Goal: Task Accomplishment & Management: Manage account settings

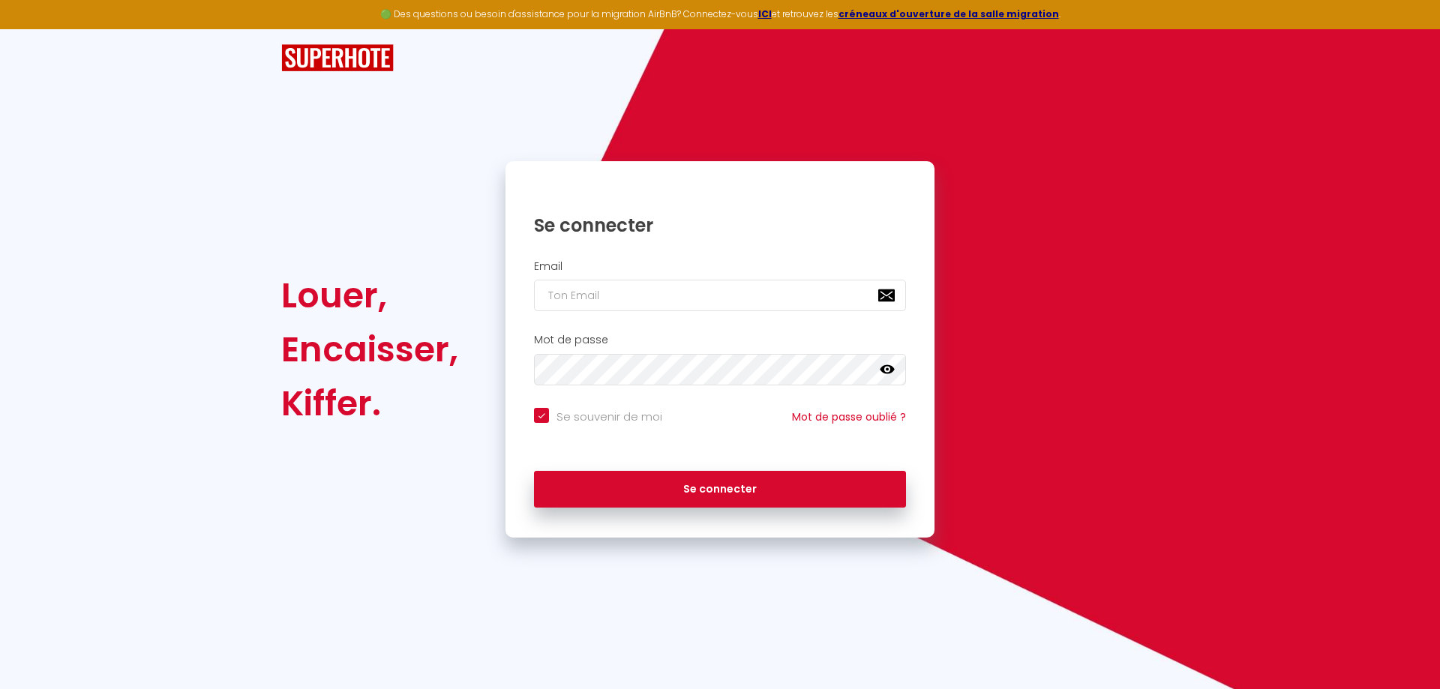
type input "t"
checkbox input "true"
type input "te"
checkbox input "true"
type input "tei"
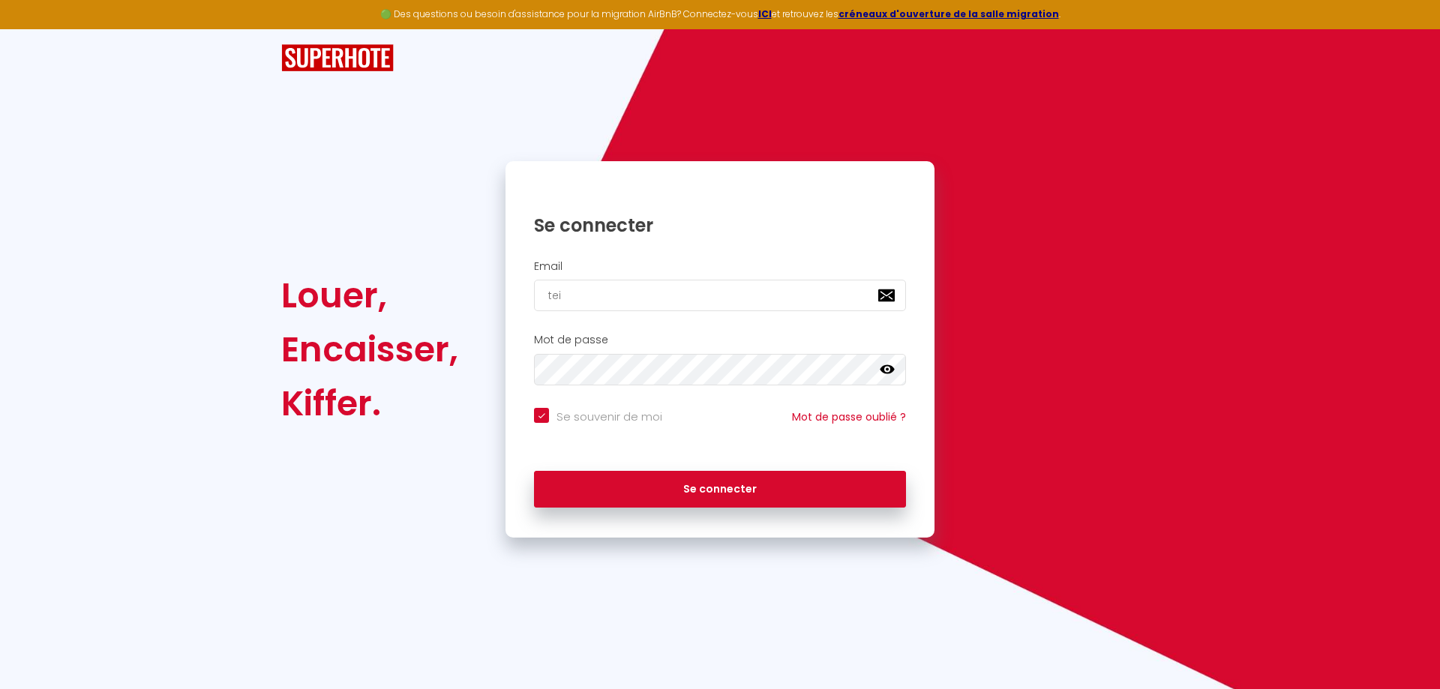
checkbox input "true"
type input "teix"
checkbox input "true"
type input "teixe"
checkbox input "true"
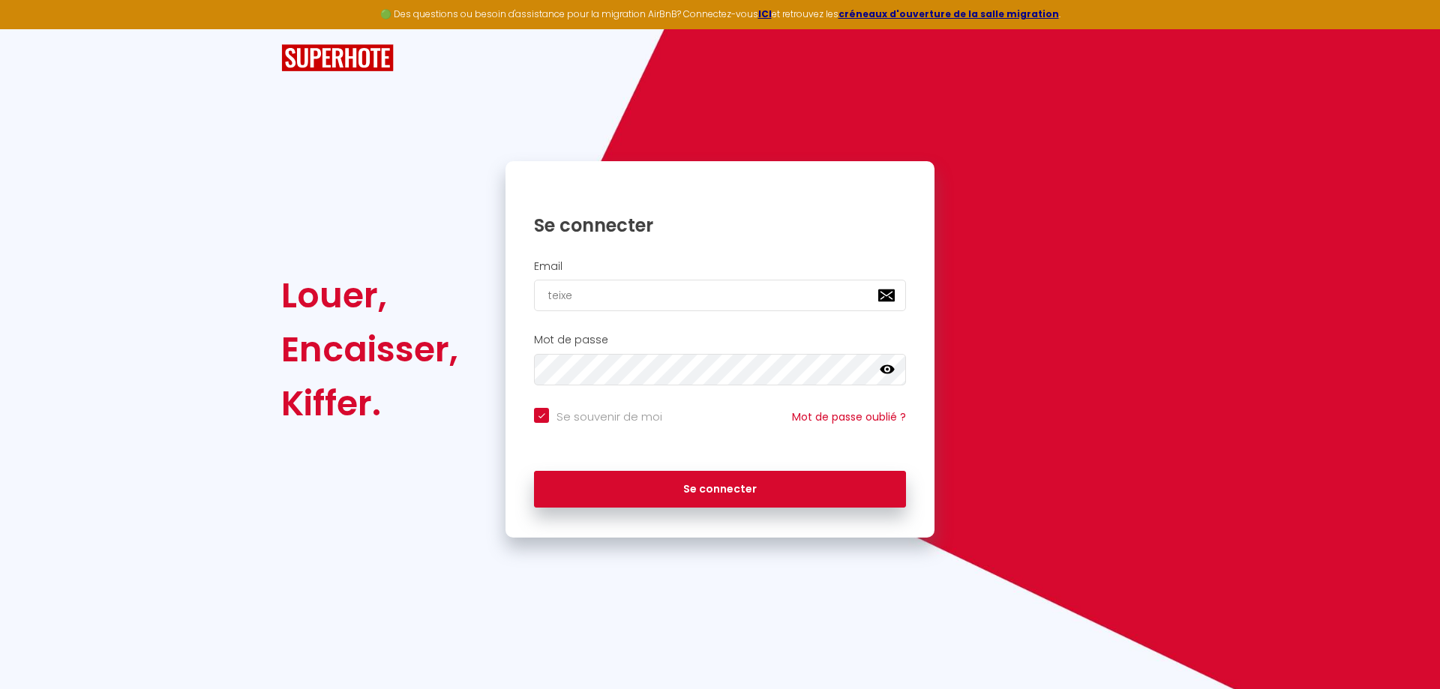
type input "teixei"
checkbox input "true"
type input "teixeir"
checkbox input "true"
type input "[PERSON_NAME]"
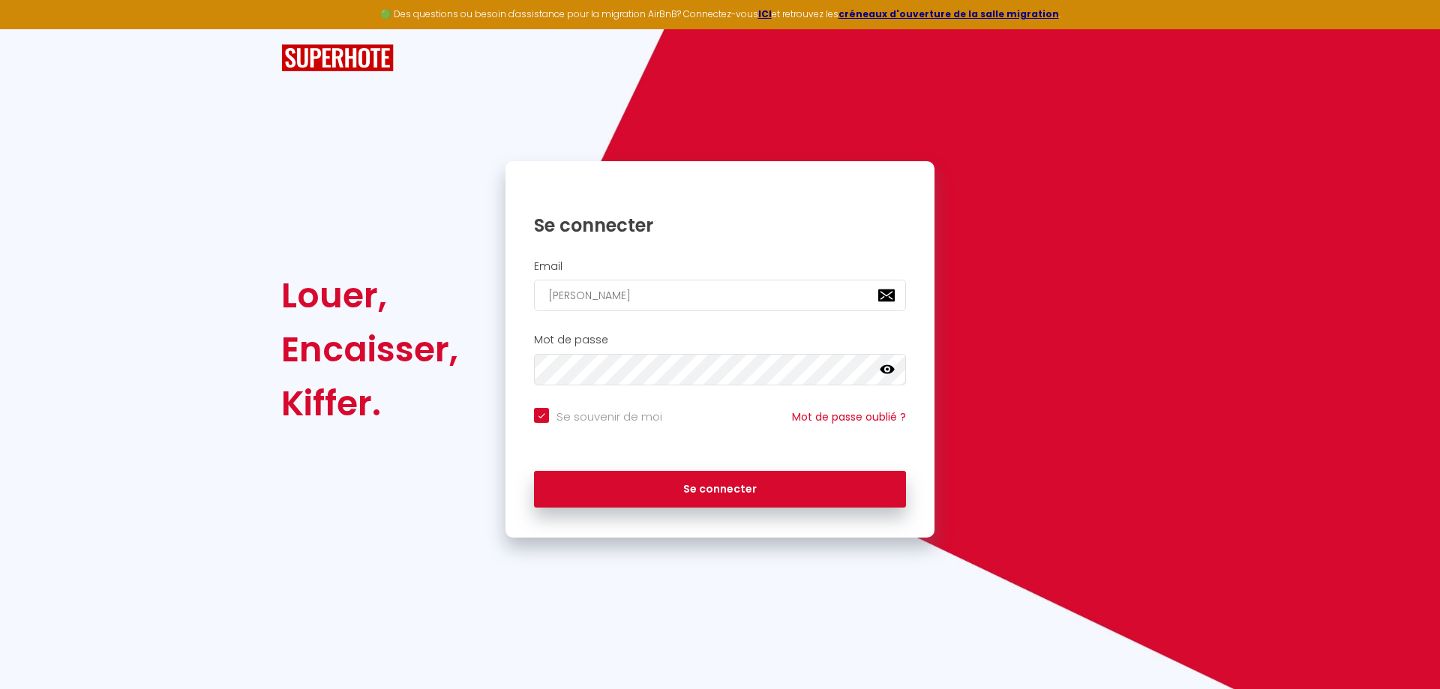
checkbox input "true"
type input "[PERSON_NAME]."
checkbox input "true"
type input "[PERSON_NAME].a"
checkbox input "true"
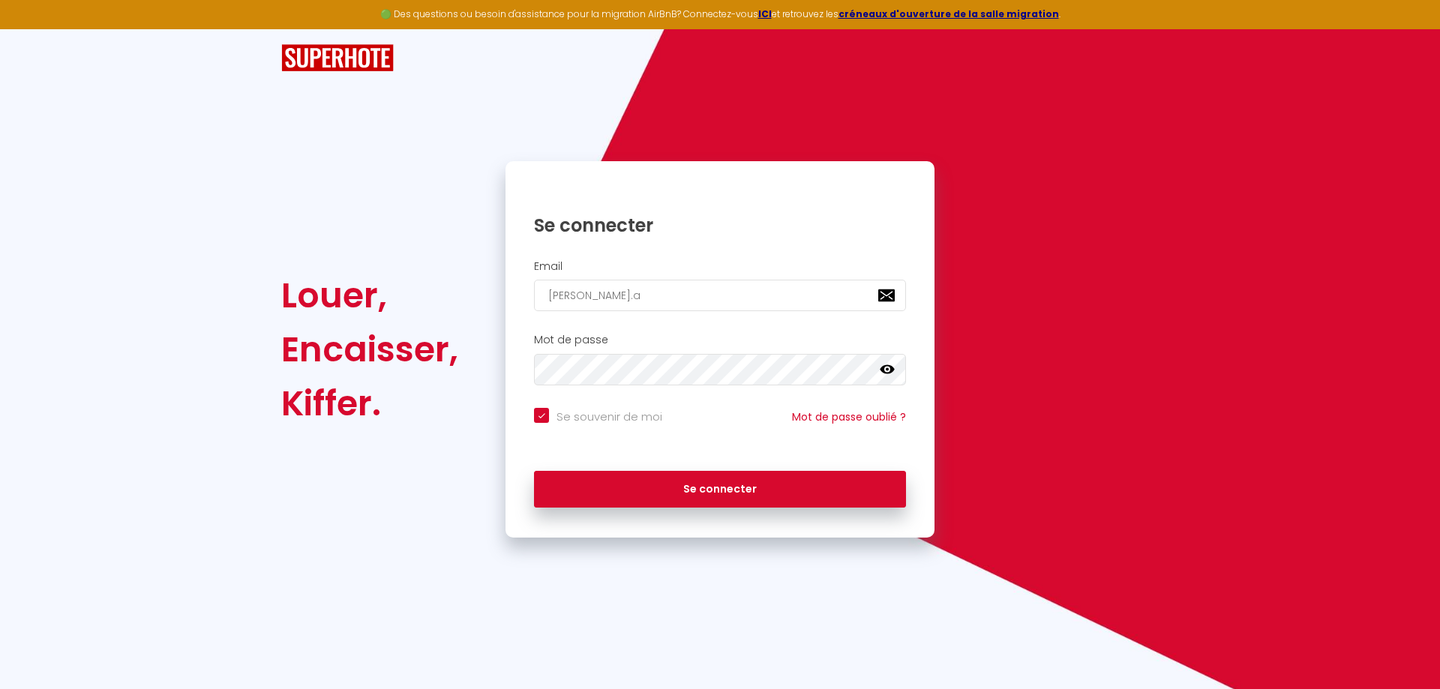
type input "[PERSON_NAME][DOMAIN_NAME]"
checkbox input "true"
type input "[PERSON_NAME].ale"
checkbox input "true"
type input "[PERSON_NAME].[PERSON_NAME]"
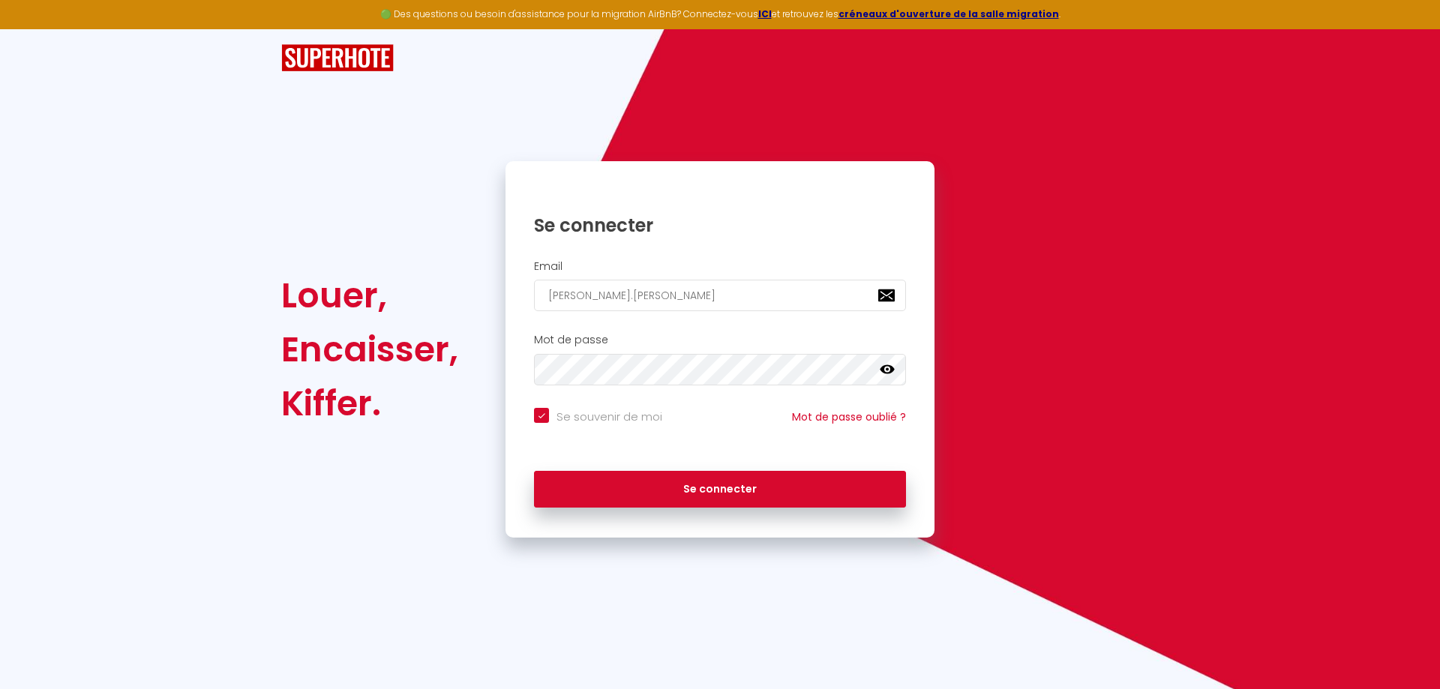
checkbox input "true"
type input "[PERSON_NAME].alexa"
checkbox input "true"
type input "[PERSON_NAME].alexan"
checkbox input "true"
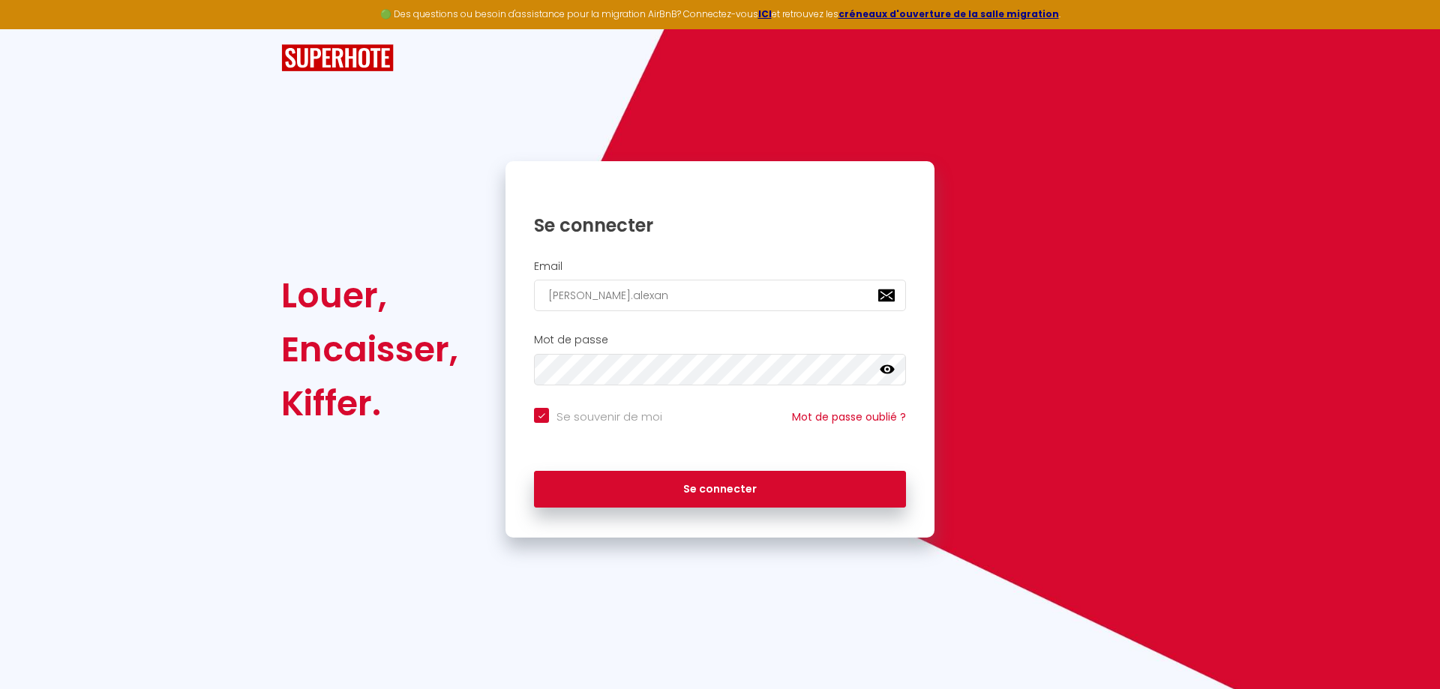
type input "[PERSON_NAME].alexand"
checkbox input "true"
type input "[PERSON_NAME].[PERSON_NAME]"
checkbox input "true"
type input "[PERSON_NAME].[PERSON_NAME]"
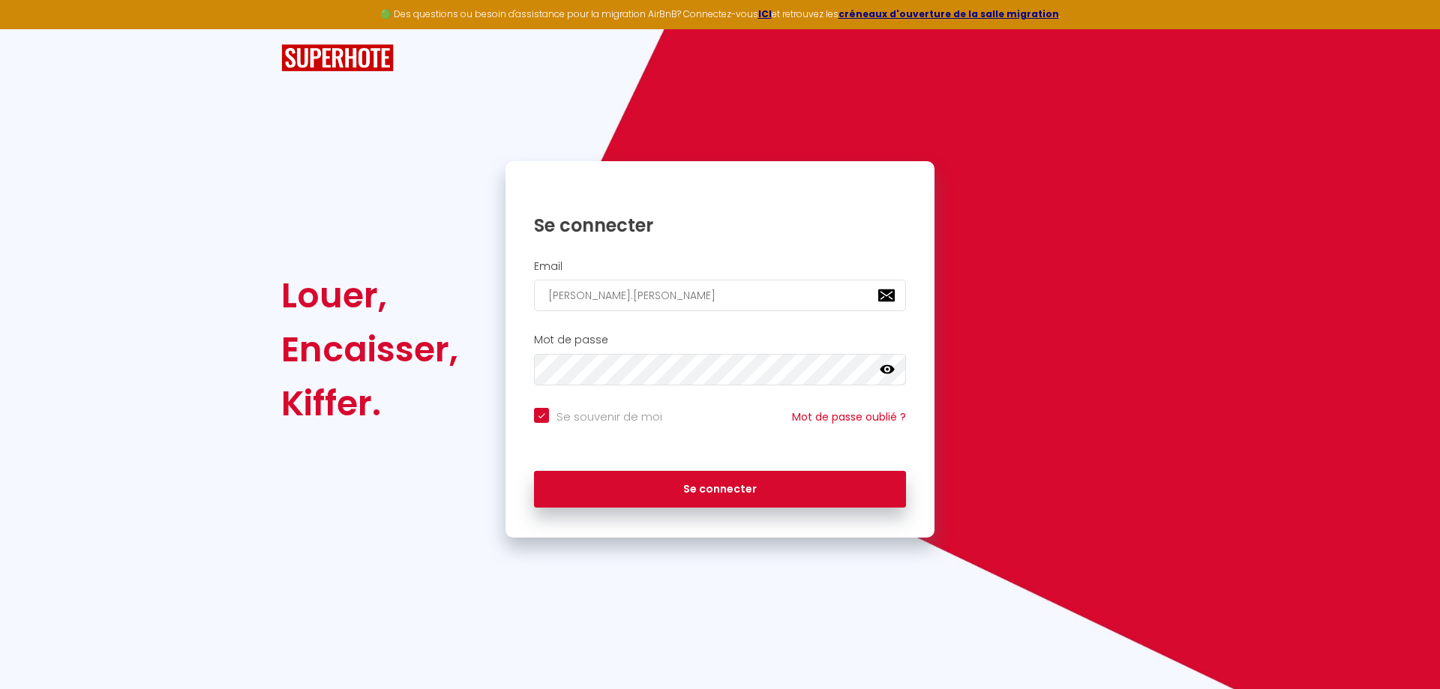
checkbox input "true"
type input "[PERSON_NAME].alexandree"
checkbox input "true"
type input "[PERSON_NAME].[PERSON_NAME]"
checkbox input "true"
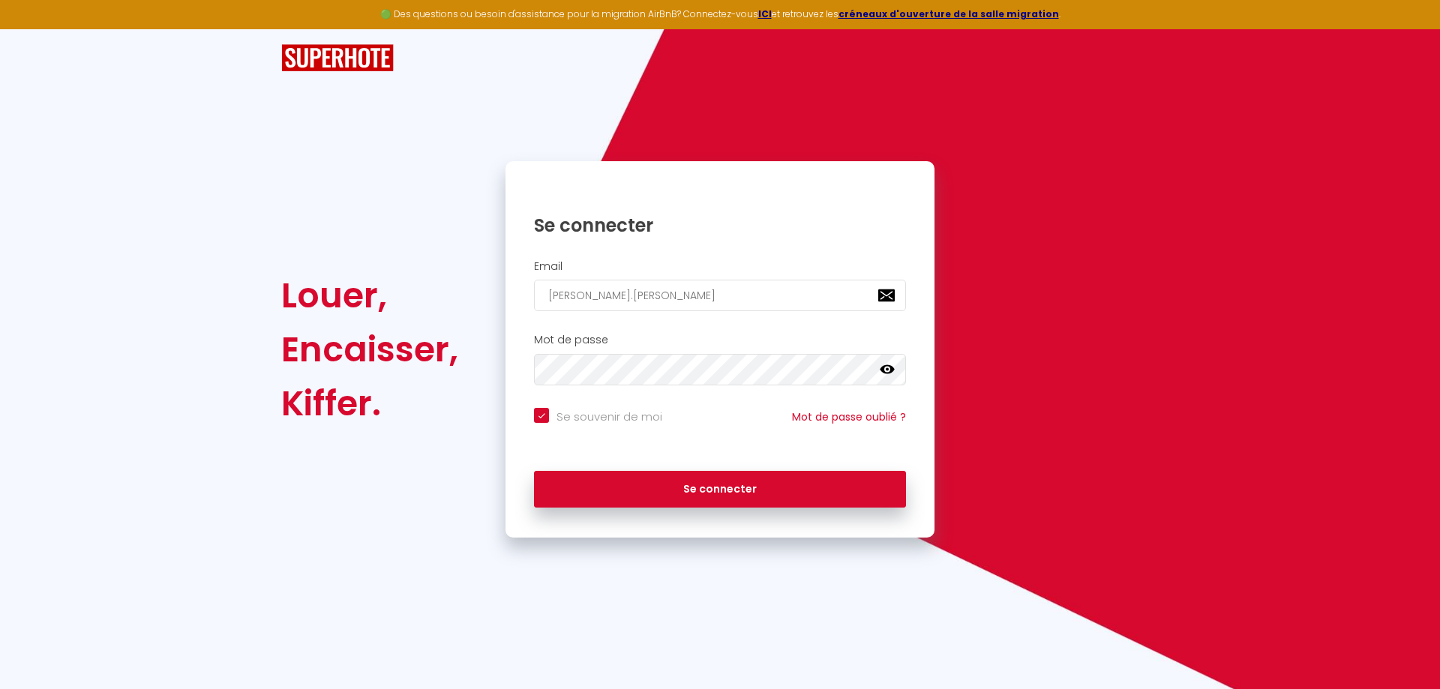
type input "[PERSON_NAME].[PERSON_NAME]."
checkbox input "true"
type input "[PERSON_NAME].[PERSON_NAME].i"
checkbox input "true"
type input "[DOMAIN_NAME]"
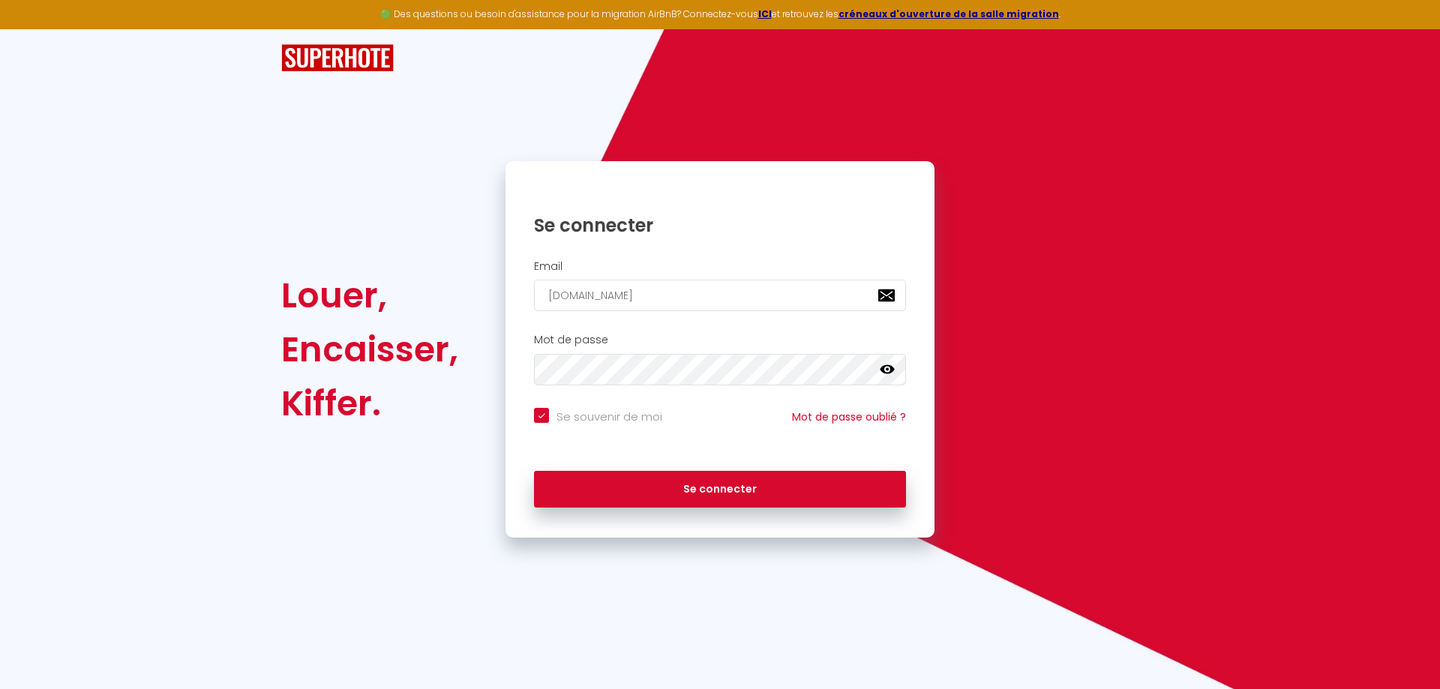
checkbox input "true"
type input "[PERSON_NAME].[PERSON_NAME].imm"
checkbox input "true"
type input "[PERSON_NAME][DOMAIN_NAME][PERSON_NAME]"
checkbox input "true"
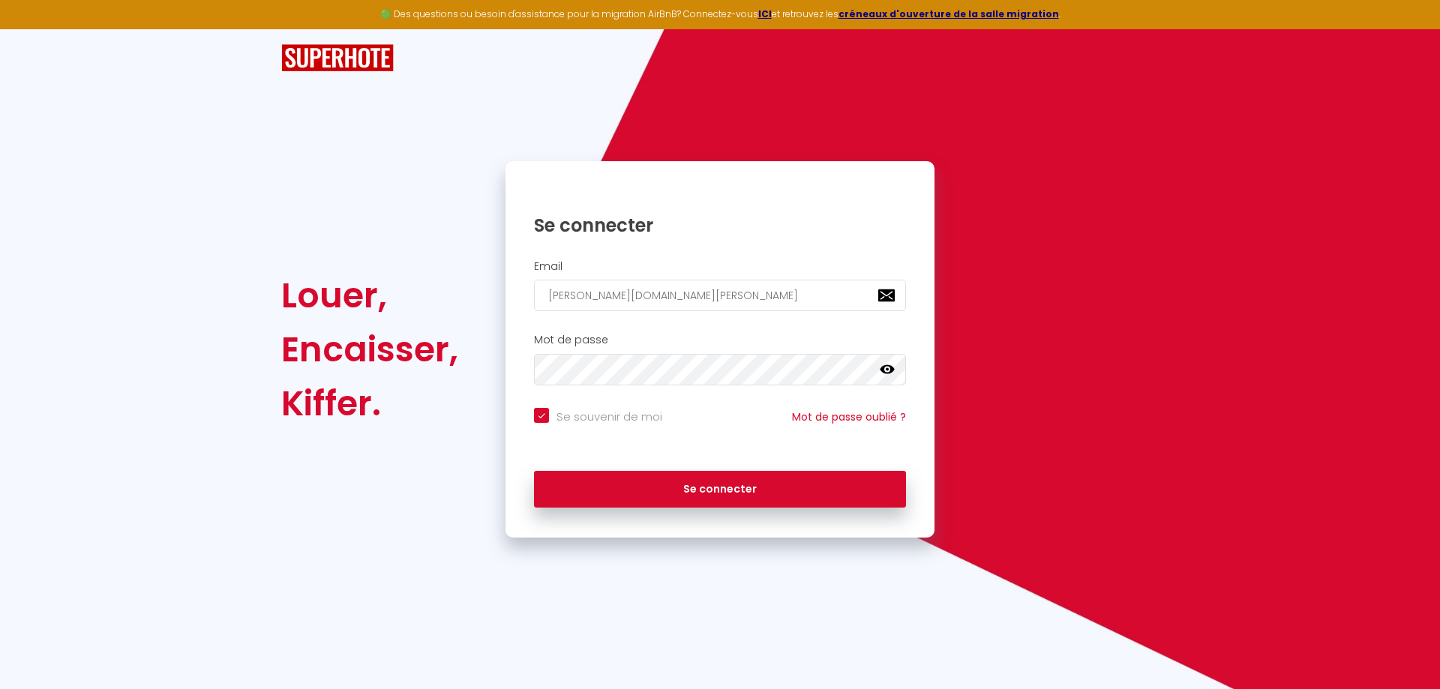
type input "[PERSON_NAME][DOMAIN_NAME][PERSON_NAME]@"
checkbox input "true"
type input "[DOMAIN_NAME][PERSON_NAME]"
checkbox input "true"
type input "[DOMAIN_NAME][PERSON_NAME]"
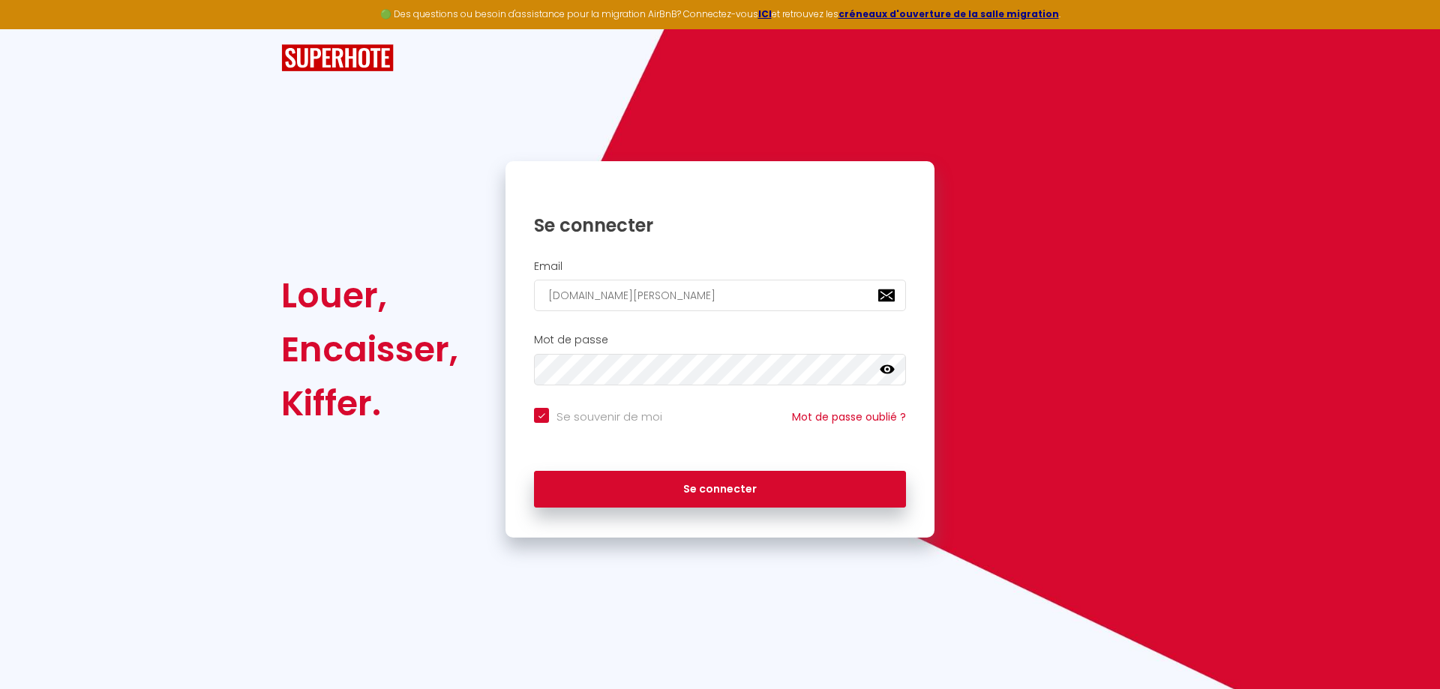
checkbox input "true"
type input "[PERSON_NAME][DOMAIN_NAME]@gma"
checkbox input "true"
type input "[DOMAIN_NAME][PERSON_NAME]"
checkbox input "true"
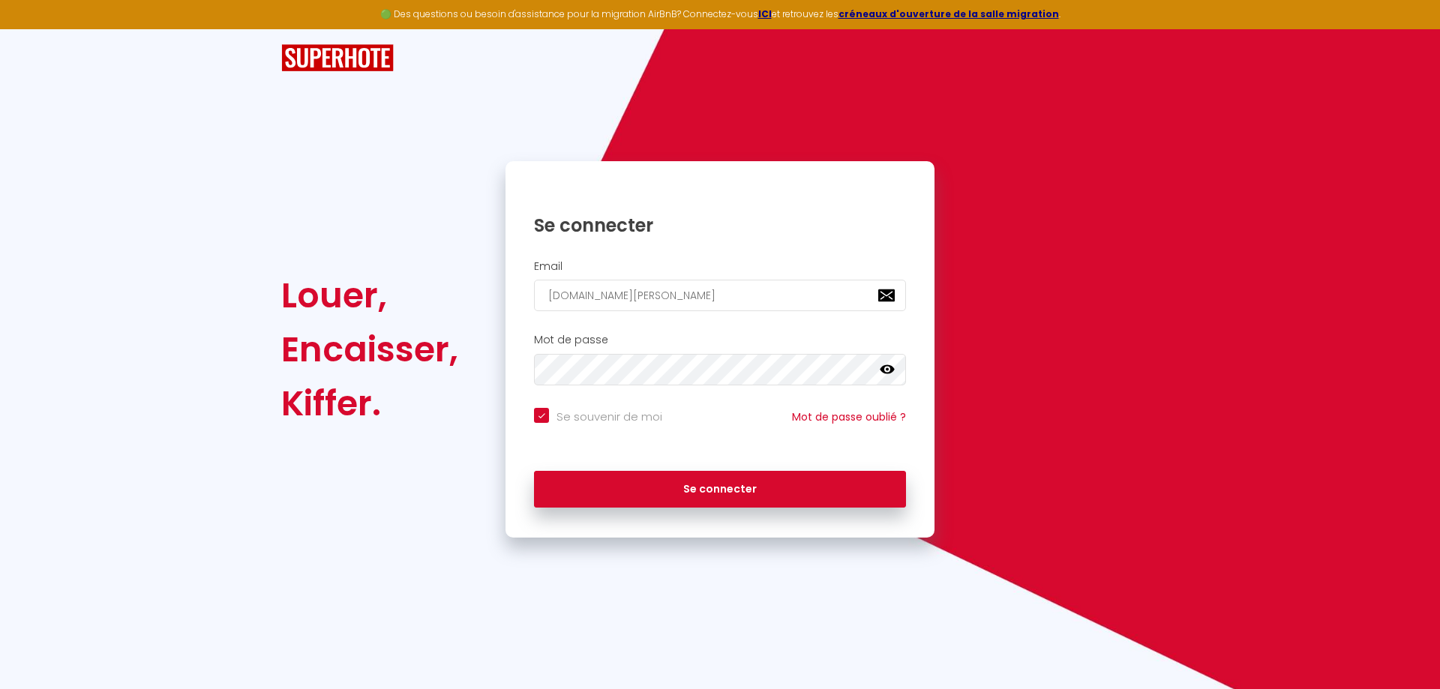
type input "[PERSON_NAME][DOMAIN_NAME][EMAIL_ADDRESS]"
checkbox input "true"
type input "[PERSON_NAME][DOMAIN_NAME][EMAIL_ADDRESS]."
checkbox input "true"
type input "[PERSON_NAME][DOMAIN_NAME]@gmail.c"
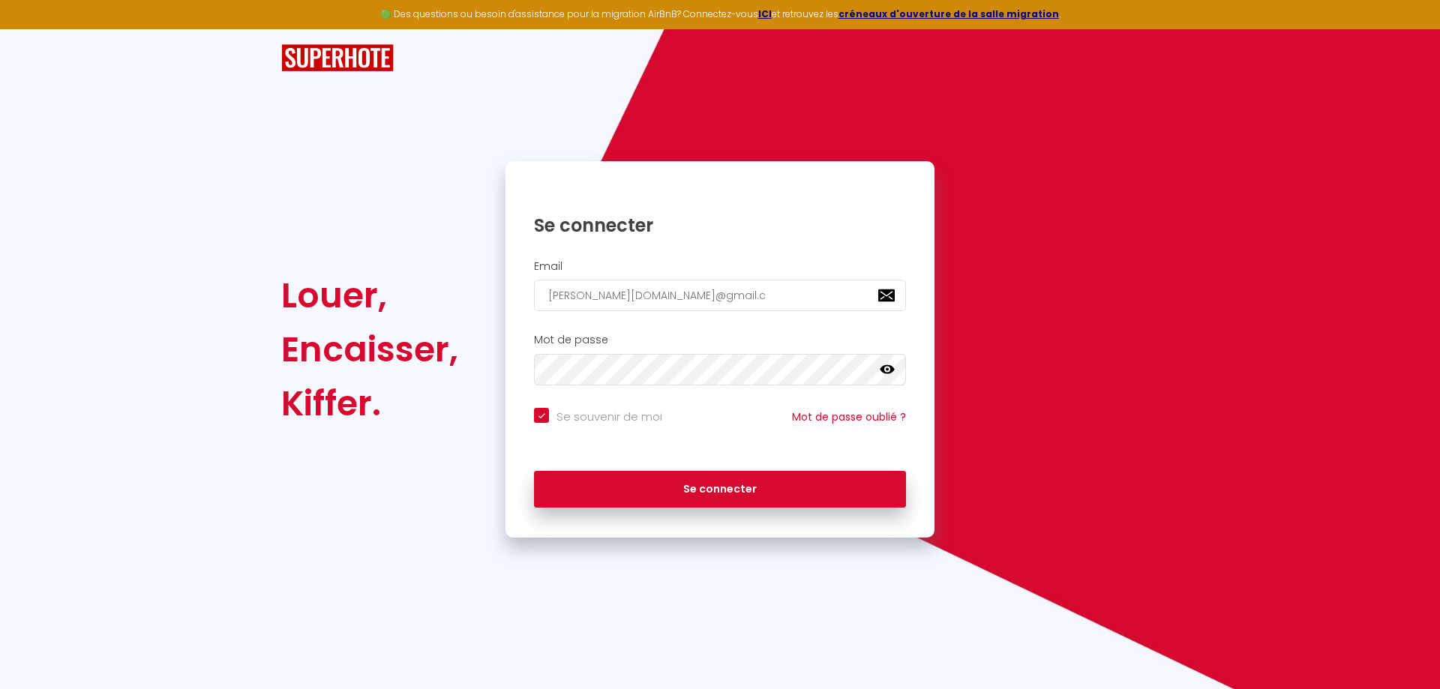
checkbox input "true"
type input "[PERSON_NAME][DOMAIN_NAME][EMAIL_ADDRESS][DOMAIN_NAME]"
checkbox input "true"
type input "[PERSON_NAME][DOMAIN_NAME][EMAIL_ADDRESS][DOMAIN_NAME]"
checkbox input "true"
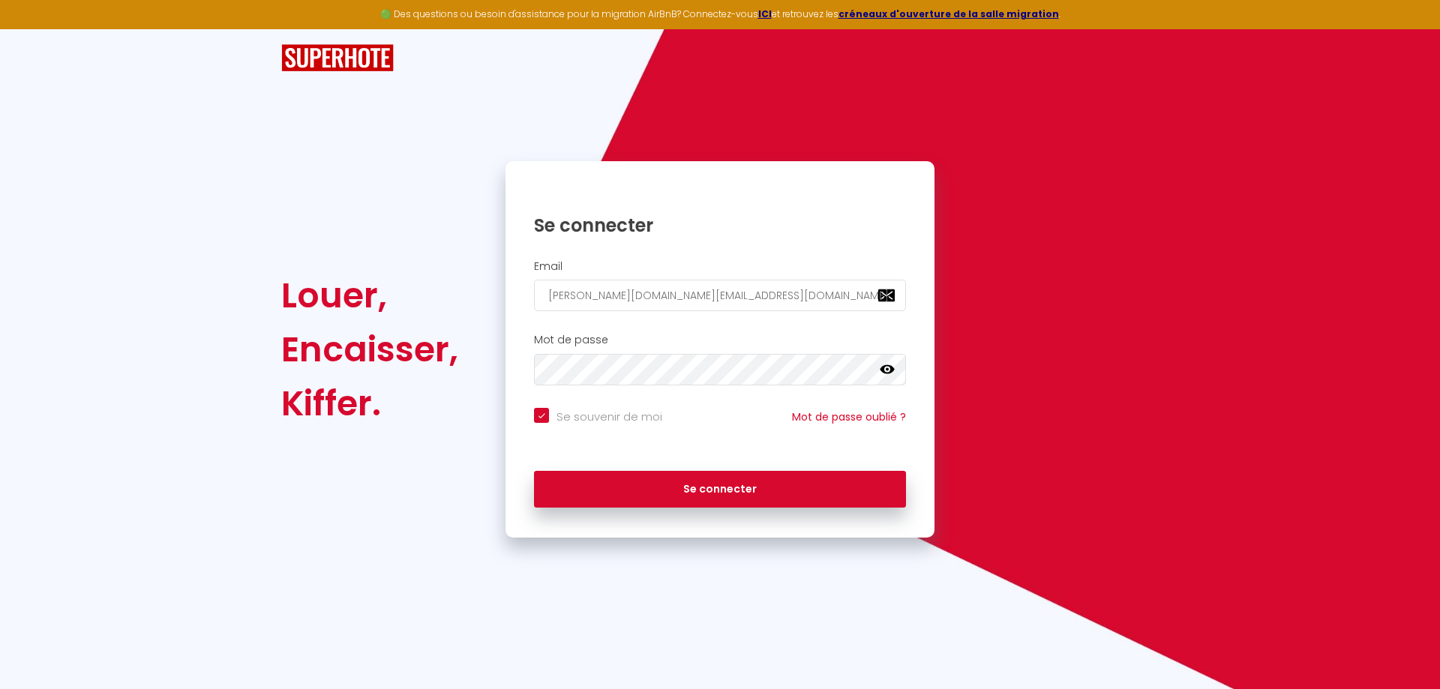
type input "[PERSON_NAME][DOMAIN_NAME][EMAIL_ADDRESS][DOMAIN_NAME]"
click at [534, 471] on button "Se connecter" at bounding box center [720, 489] width 372 height 37
checkbox input "true"
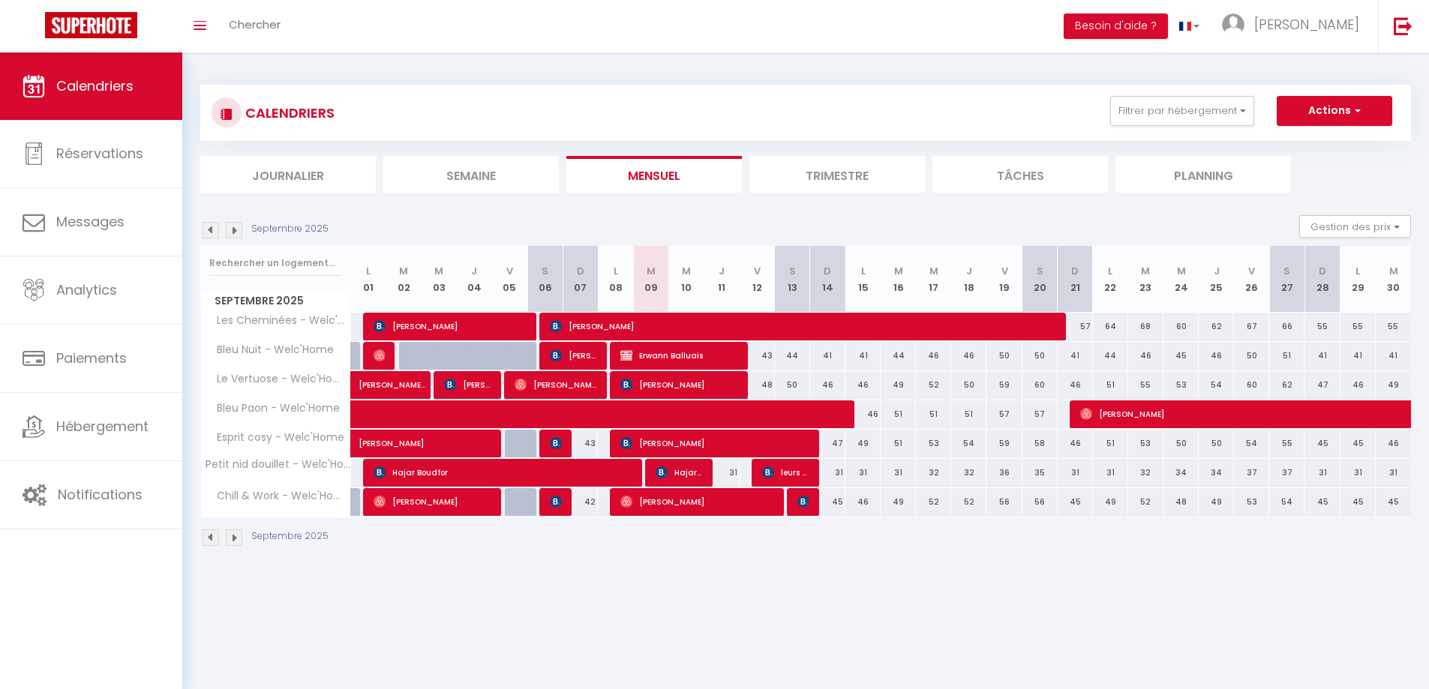
click at [319, 21] on div "Toggle menubar Chercher BUTTON Besoin d'aide ? [PERSON_NAME] Équipe" at bounding box center [763, 26] width 1309 height 52
click at [256, 22] on span "Chercher" at bounding box center [255, 24] width 52 height 16
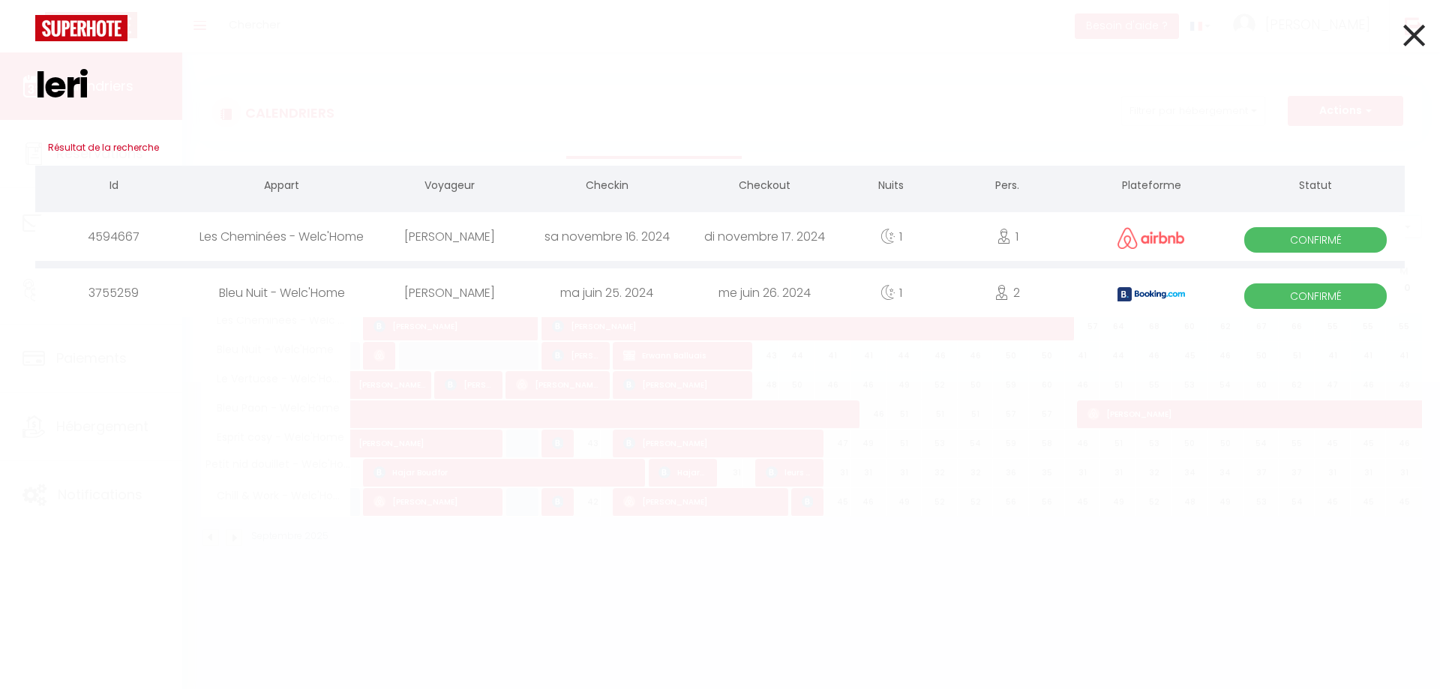
drag, startPoint x: 115, startPoint y: 74, endPoint x: 10, endPoint y: 67, distance: 105.2
click at [10, 67] on div "leri Résultat de la recherche Id Appart Voyageur Checkin Checkout Nuits Pers. P…" at bounding box center [720, 344] width 1440 height 689
click at [76, 82] on input "leri" at bounding box center [719, 85] width 1369 height 88
click at [108, 97] on input "leri" at bounding box center [719, 85] width 1369 height 88
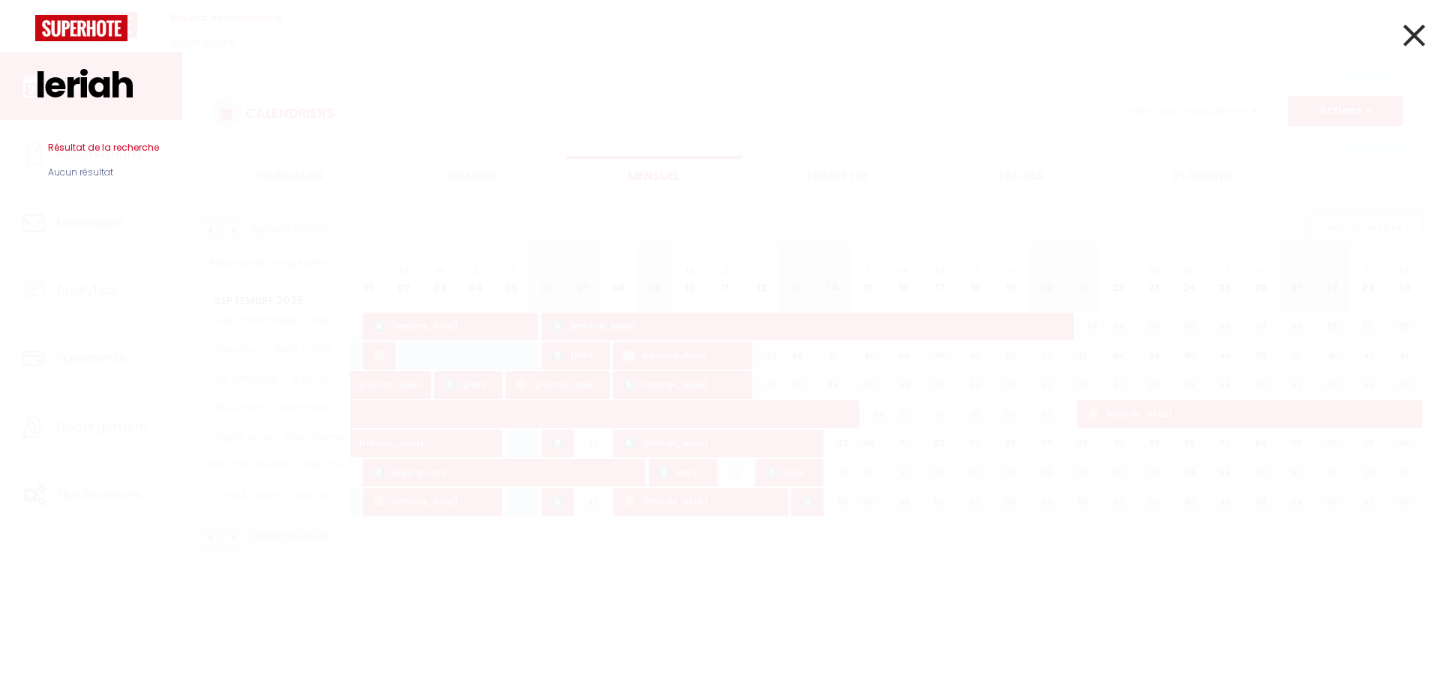
type input "leriah"
click at [87, 28] on img at bounding box center [81, 28] width 92 height 26
drag, startPoint x: 151, startPoint y: 77, endPoint x: 0, endPoint y: 54, distance: 152.5
click at [0, 54] on div "leriah Résultat de la recherche Id Appart Voyageur Checkin Checkout Nuits Pers.…" at bounding box center [720, 344] width 1440 height 689
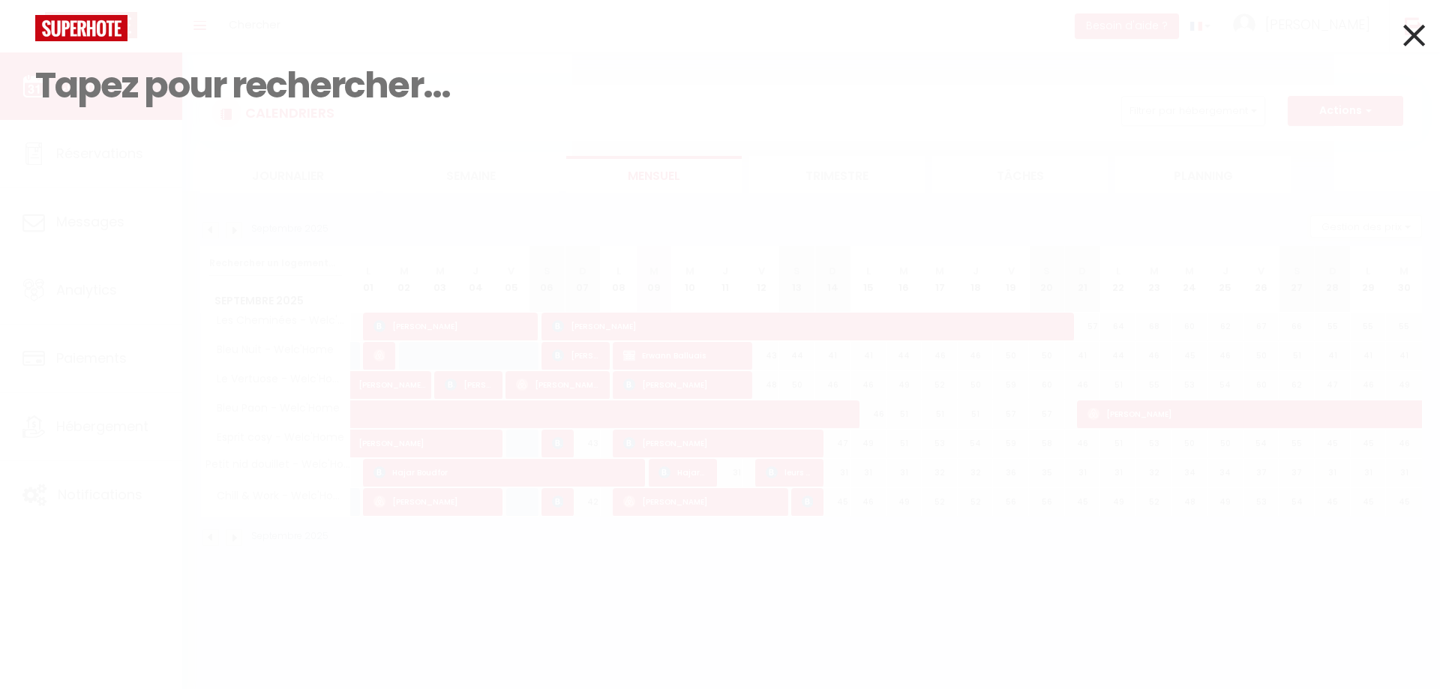
click at [75, 31] on img at bounding box center [81, 28] width 92 height 26
click at [325, 403] on div "Résultat de la recherche Id Appart Voyageur Checkin Checkout Nuits Pers. Platef…" at bounding box center [720, 344] width 1440 height 689
click at [1412, 29] on icon at bounding box center [1414, 34] width 22 height 37
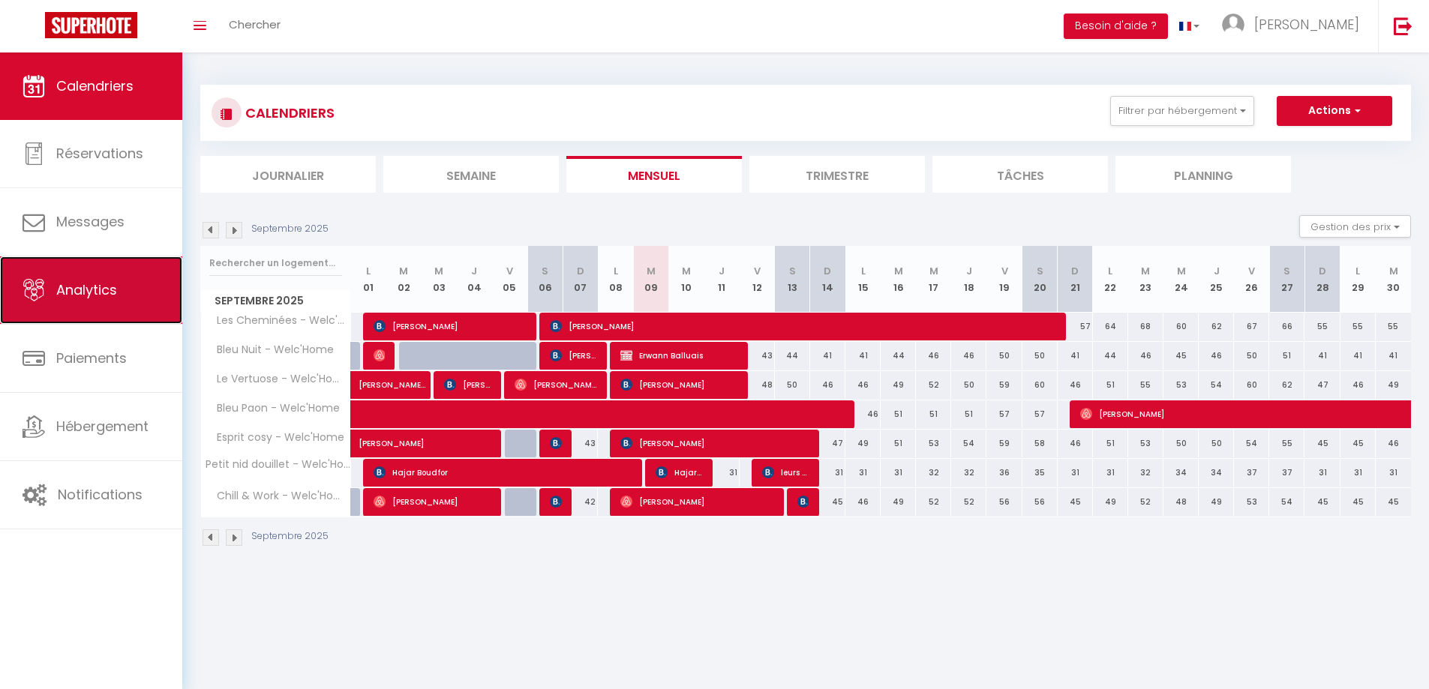
click at [93, 289] on span "Analytics" at bounding box center [86, 289] width 61 height 19
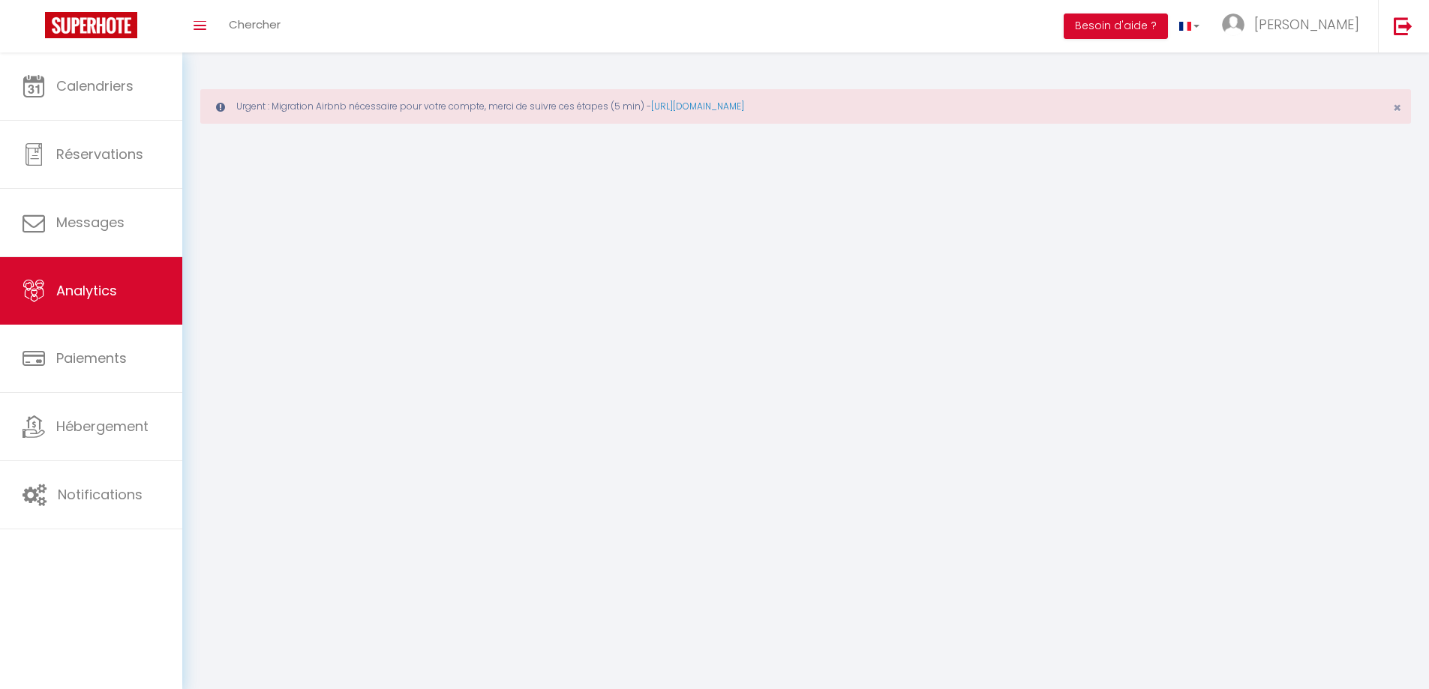
select select "2025"
select select "9"
